Goal: Task Accomplishment & Management: Manage account settings

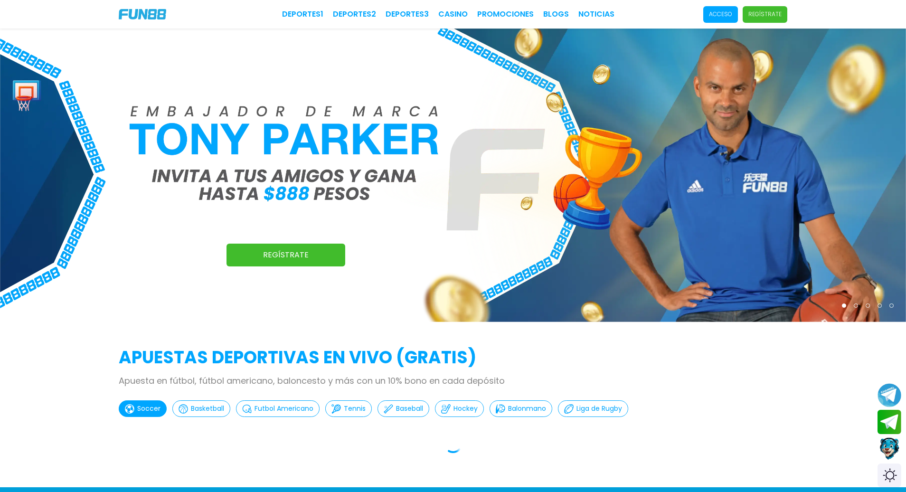
click at [720, 13] on p "Acceso" at bounding box center [720, 14] width 23 height 9
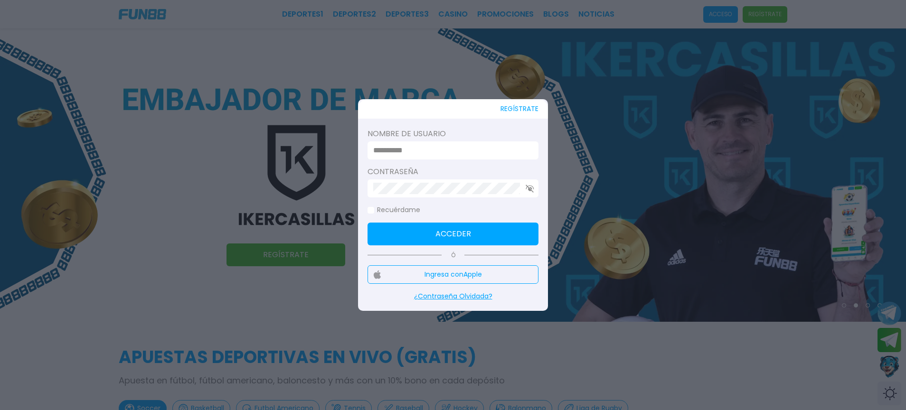
click at [481, 154] on input at bounding box center [450, 150] width 154 height 11
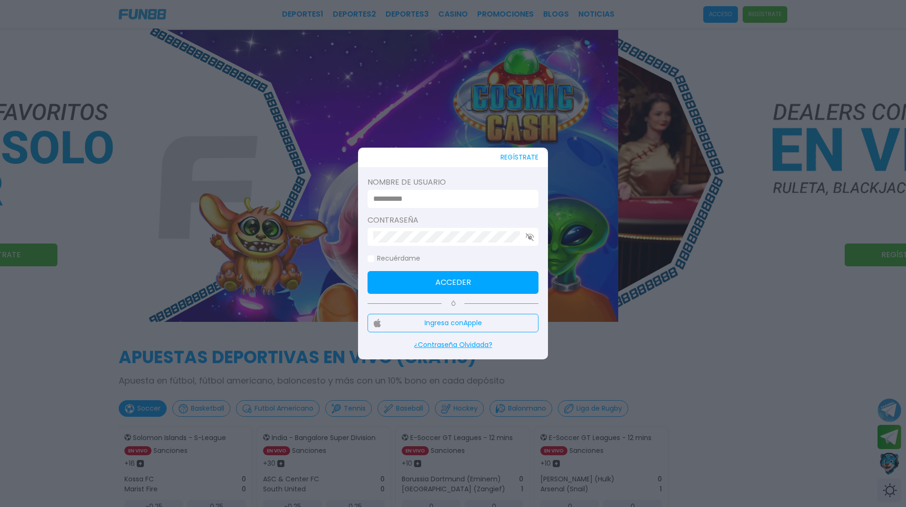
click at [481, 204] on input at bounding box center [450, 198] width 154 height 11
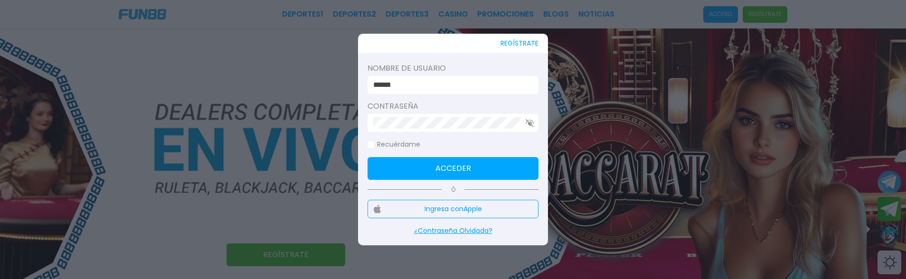
type input "******"
click button "Acceder" at bounding box center [452, 168] width 171 height 23
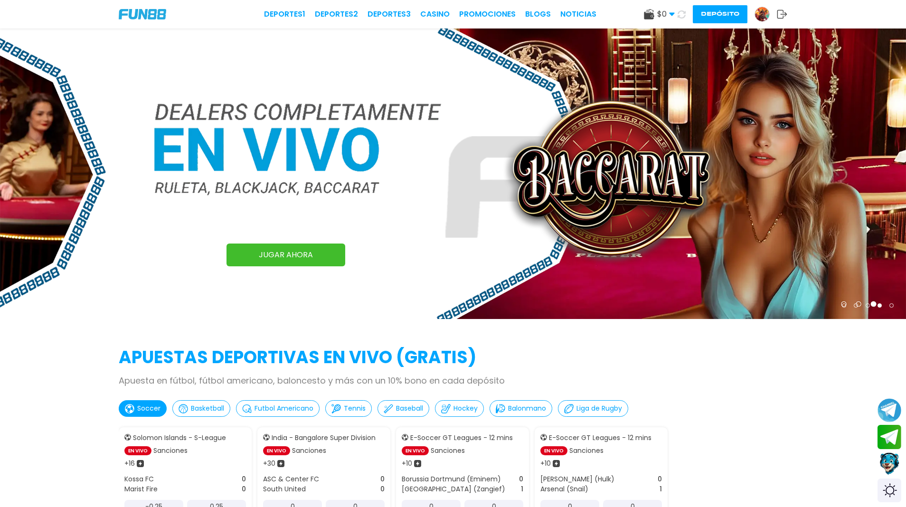
click at [771, 11] on link at bounding box center [765, 14] width 22 height 15
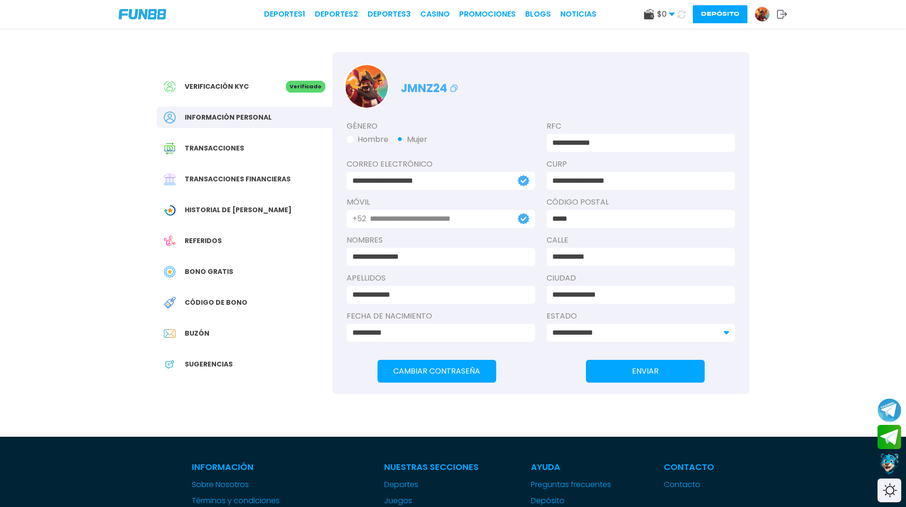
click at [208, 306] on span "Código de bono" at bounding box center [216, 303] width 63 height 10
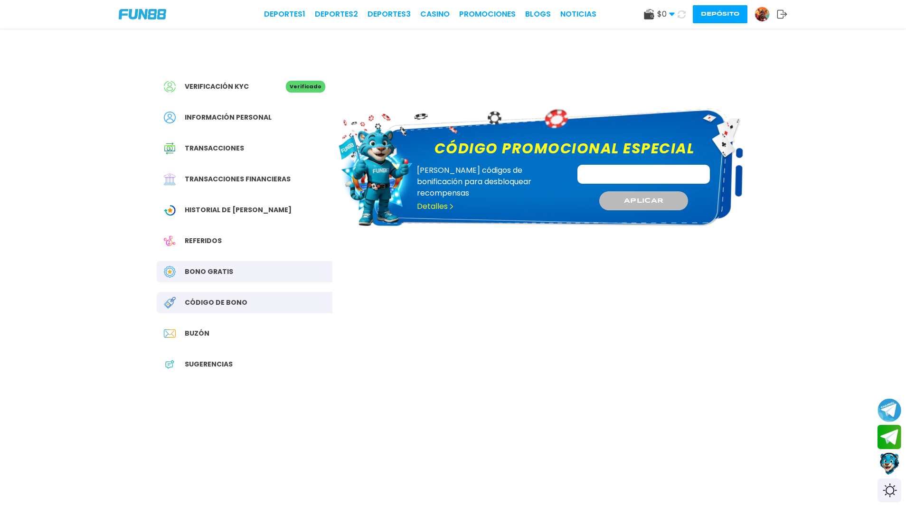
click at [182, 332] on div at bounding box center [174, 334] width 21 height 12
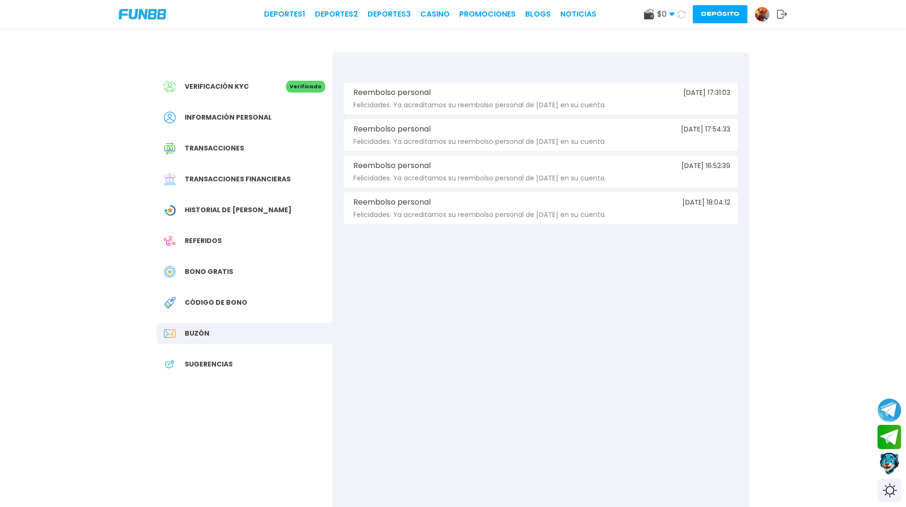
click at [182, 210] on div at bounding box center [174, 210] width 21 height 12
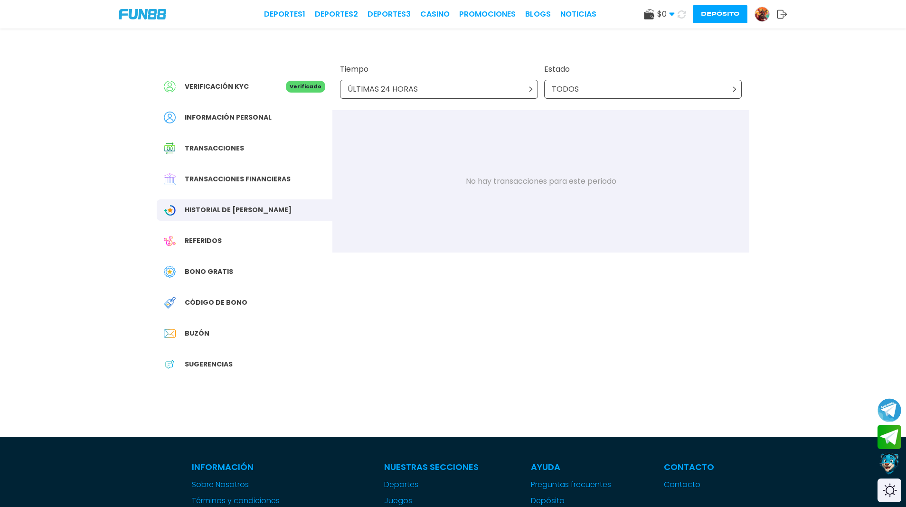
click at [681, 14] on icon at bounding box center [682, 14] width 8 height 8
click at [671, 13] on use at bounding box center [671, 14] width 5 height 3
click at [671, 13] on use at bounding box center [671, 13] width 5 height 3
click at [783, 14] on use at bounding box center [782, 14] width 10 height 9
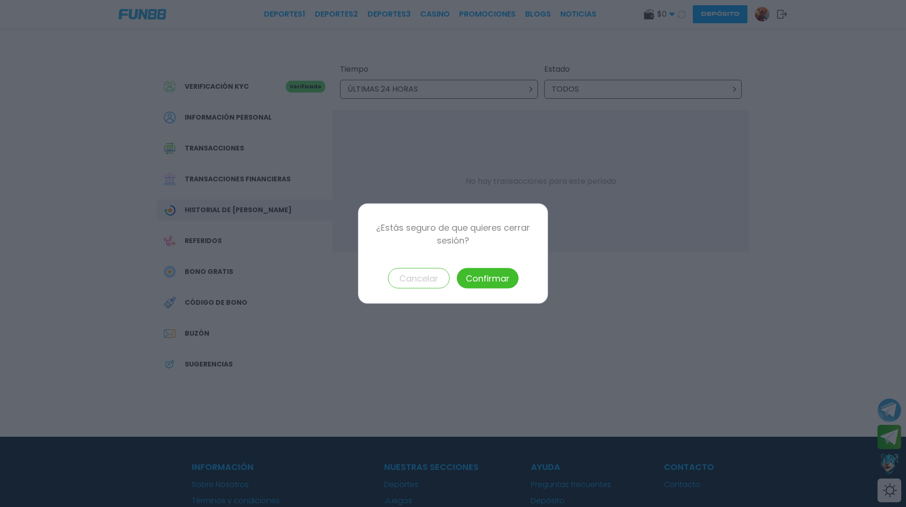
click at [513, 283] on button "Confirmar" at bounding box center [488, 278] width 62 height 20
